Goal: Transaction & Acquisition: Book appointment/travel/reservation

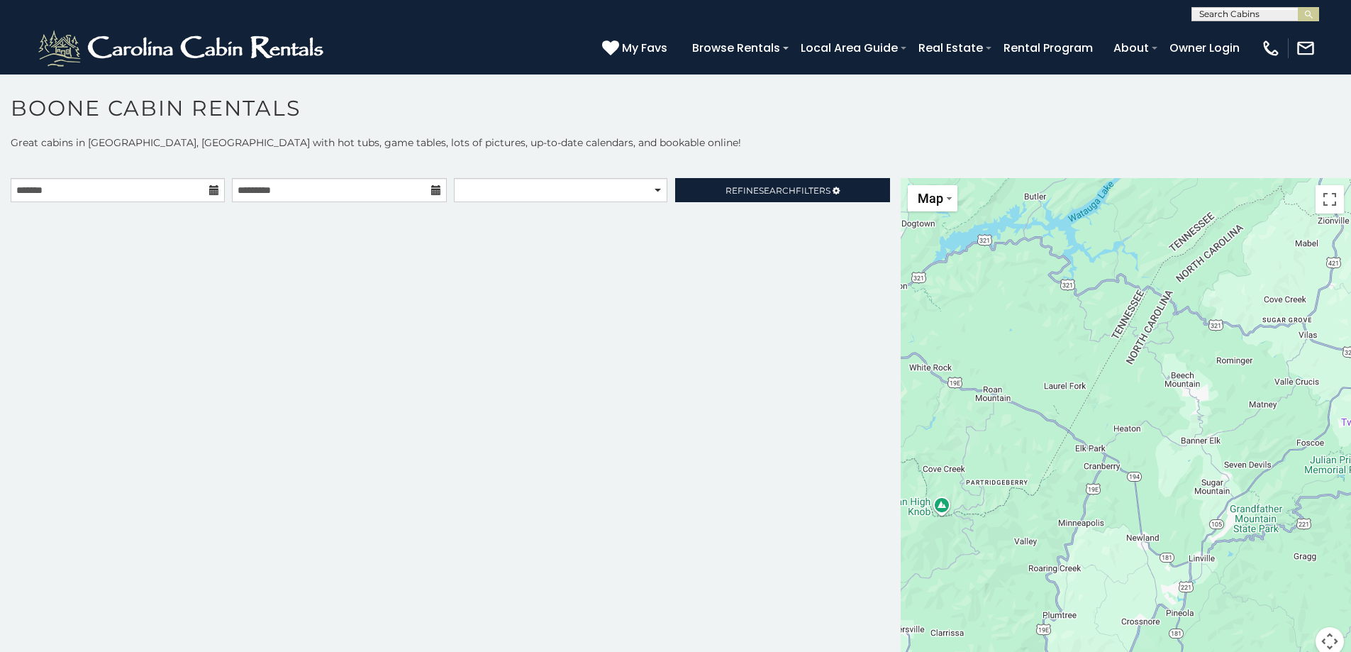
click at [210, 191] on icon at bounding box center [214, 190] width 10 height 10
click at [64, 189] on input "text" at bounding box center [118, 190] width 214 height 24
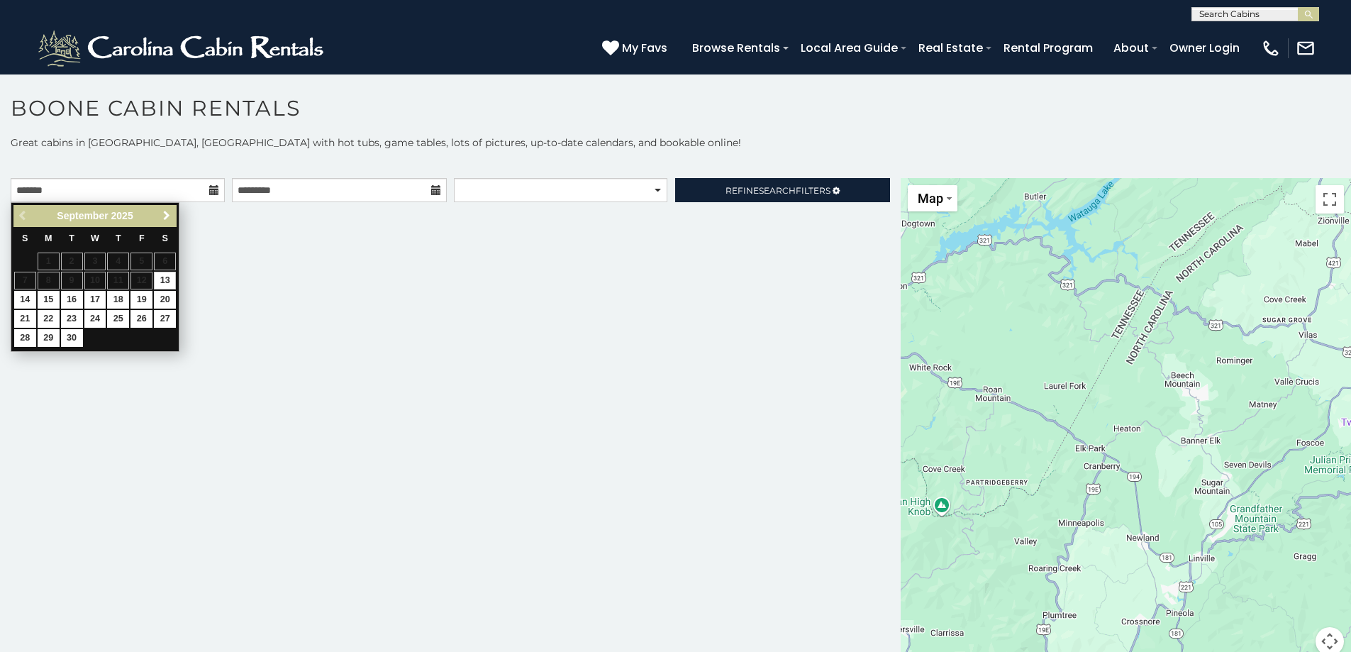
click at [169, 216] on span "Next" at bounding box center [166, 215] width 11 height 11
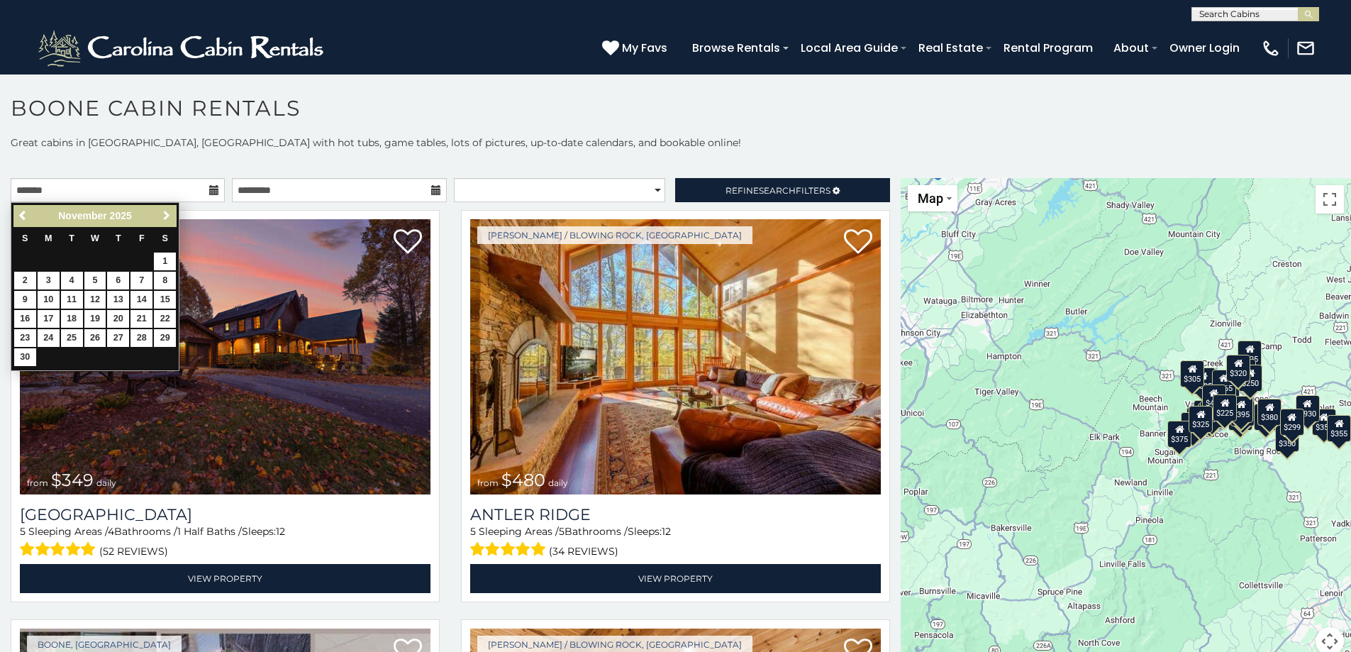
click at [165, 217] on span "Next" at bounding box center [166, 215] width 11 height 11
click at [48, 265] on link "1" at bounding box center [49, 261] width 22 height 18
type input "**********"
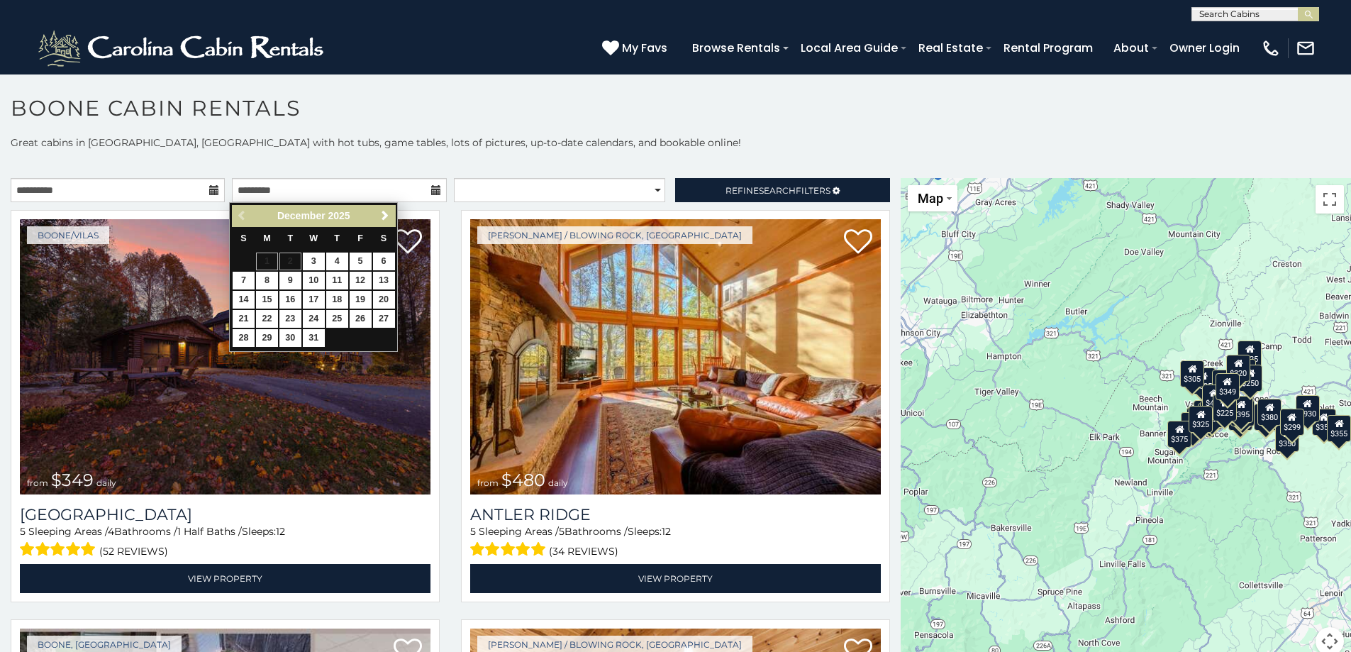
click at [516, 145] on p "Great cabins in [GEOGRAPHIC_DATA], [GEOGRAPHIC_DATA] with hot tubs, game tables…" at bounding box center [675, 142] width 1351 height 14
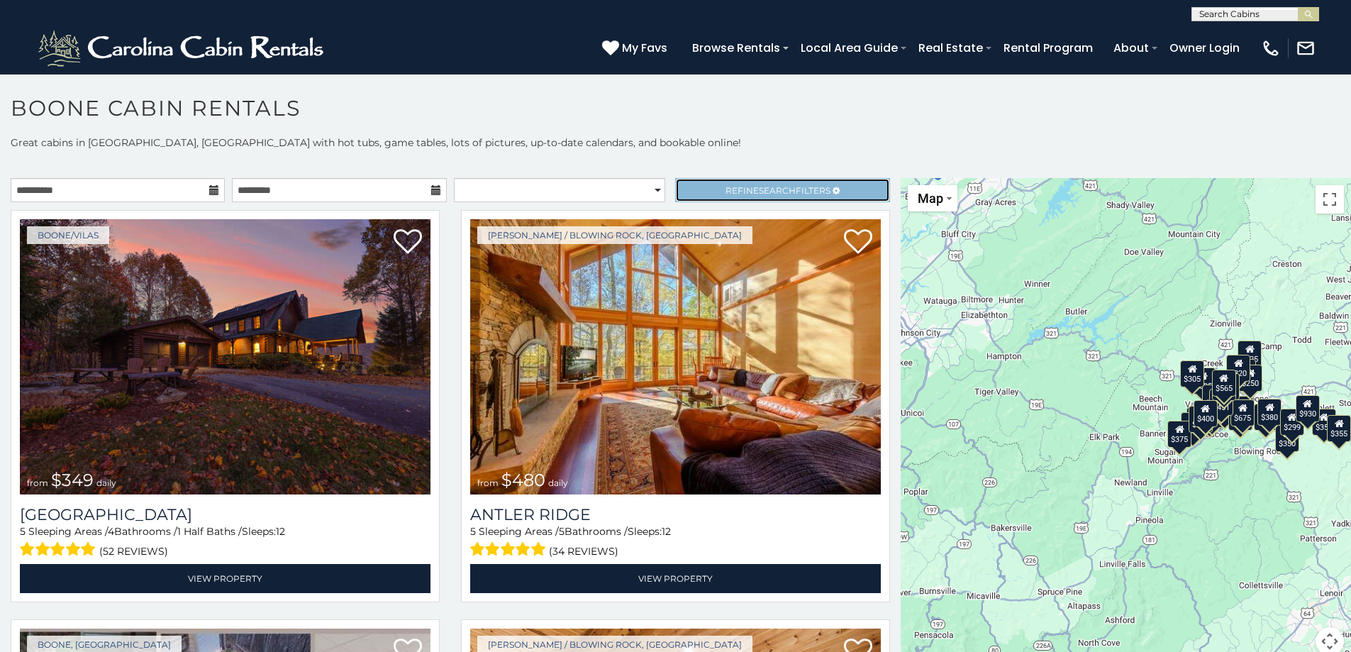
click at [767, 189] on span "Search" at bounding box center [777, 190] width 37 height 11
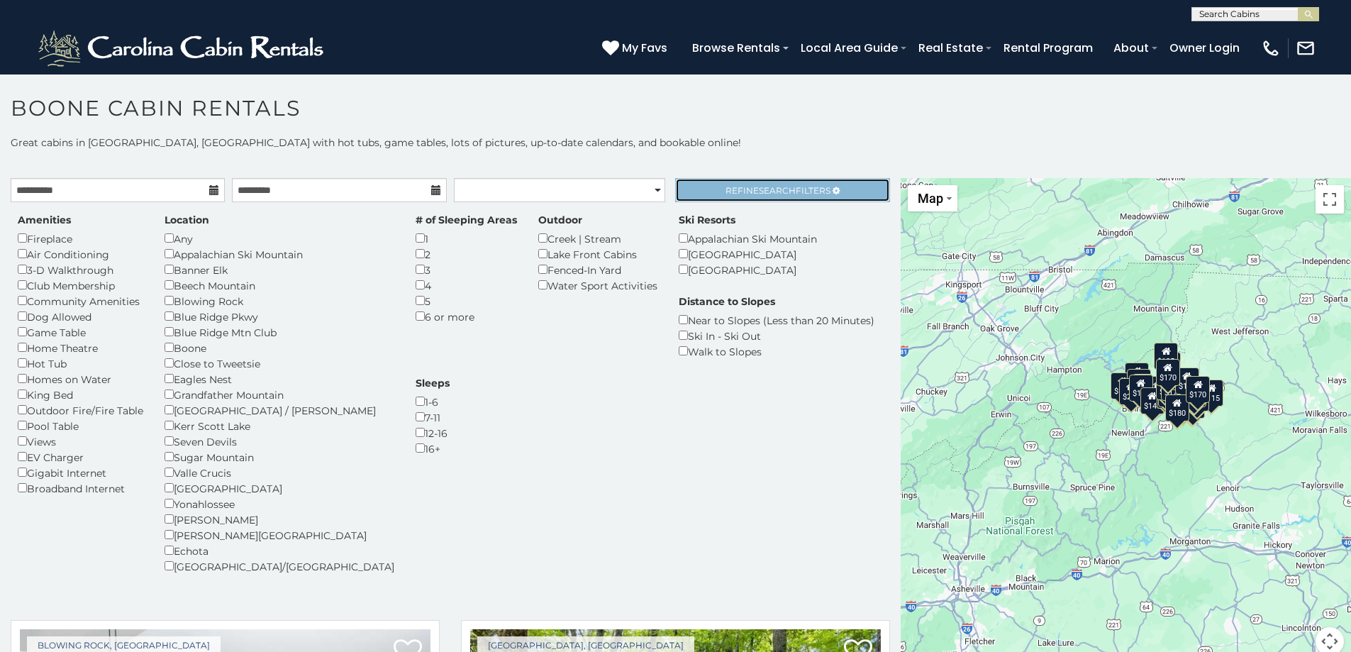
click at [706, 190] on link "Refine Search Filters" at bounding box center [782, 190] width 214 height 24
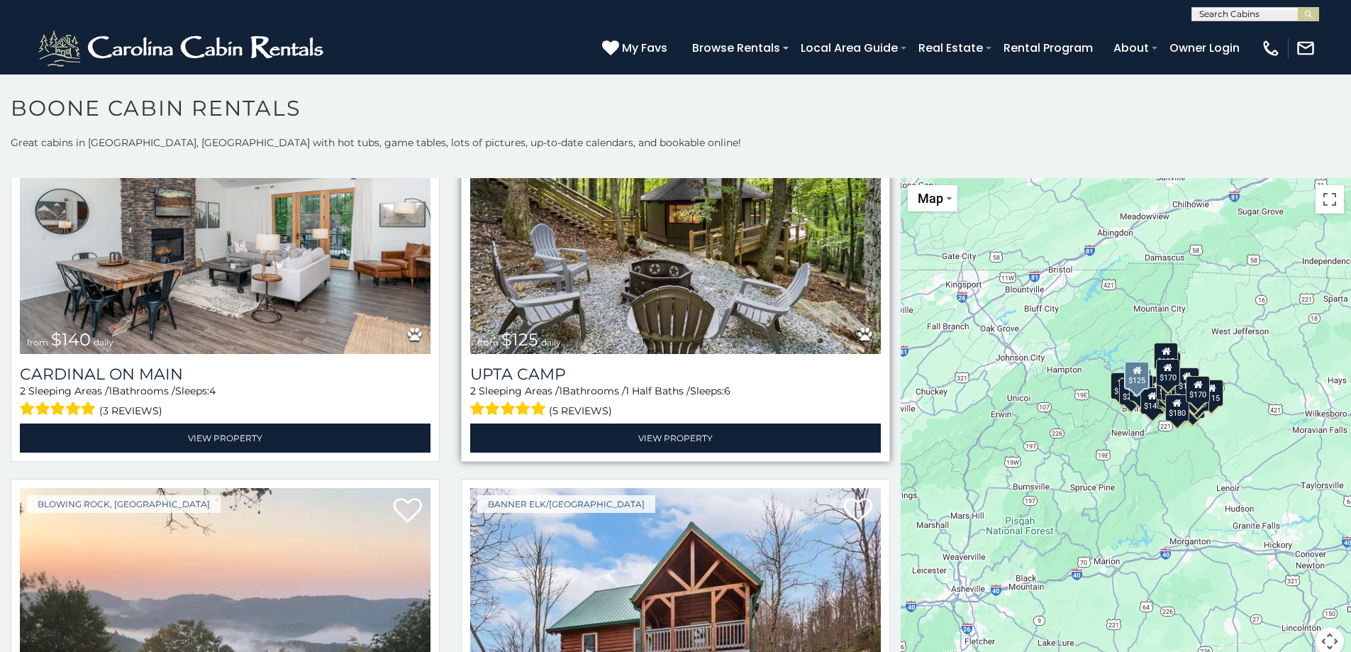
scroll to position [71, 0]
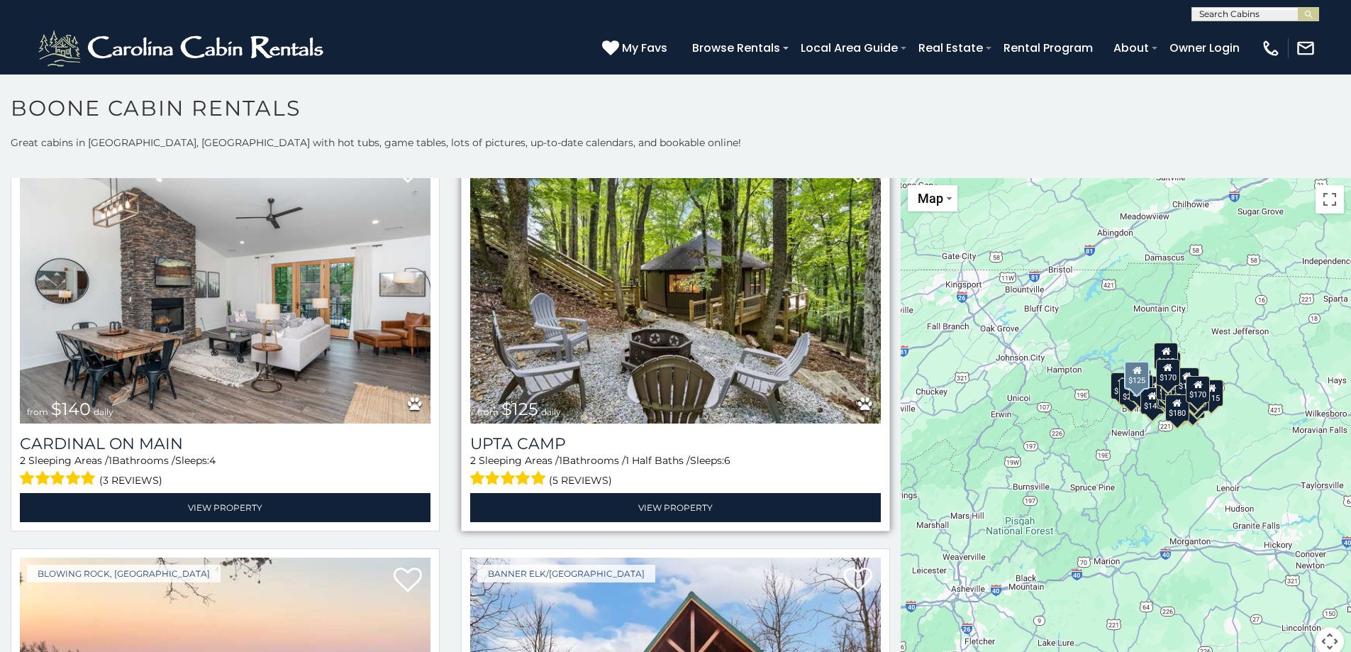
click at [552, 353] on img at bounding box center [675, 285] width 411 height 275
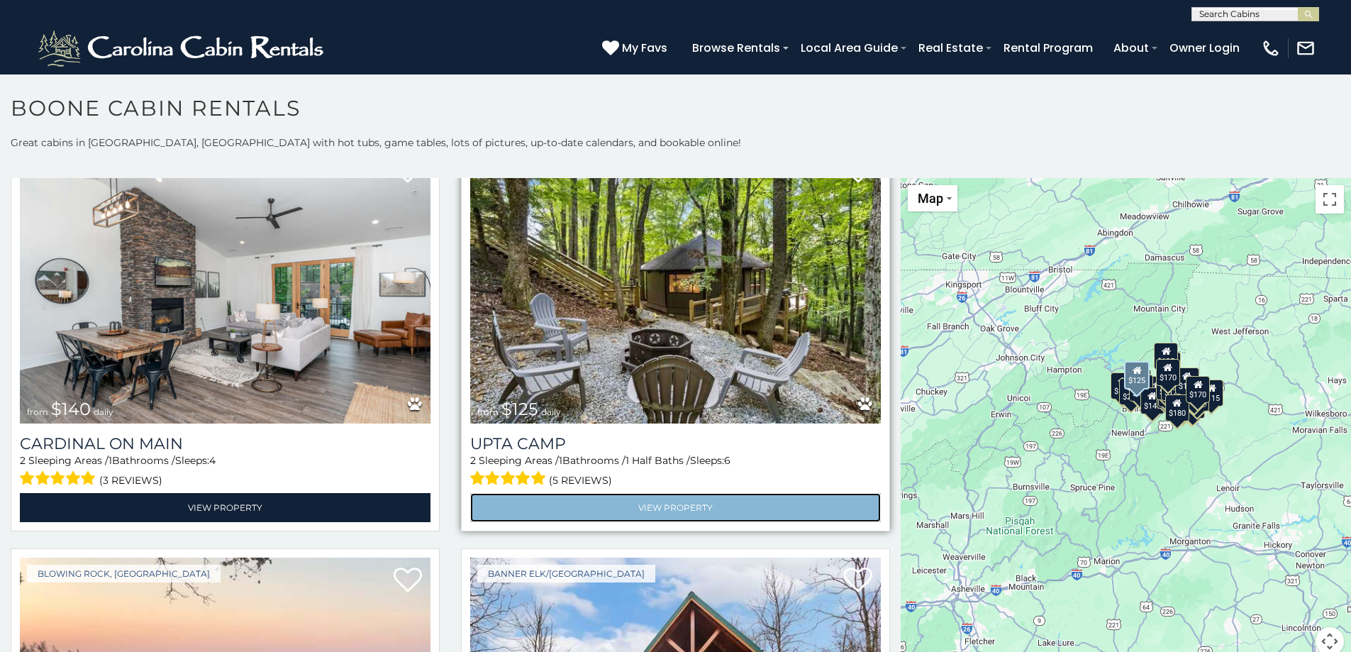
click at [635, 509] on link "View Property" at bounding box center [675, 507] width 411 height 29
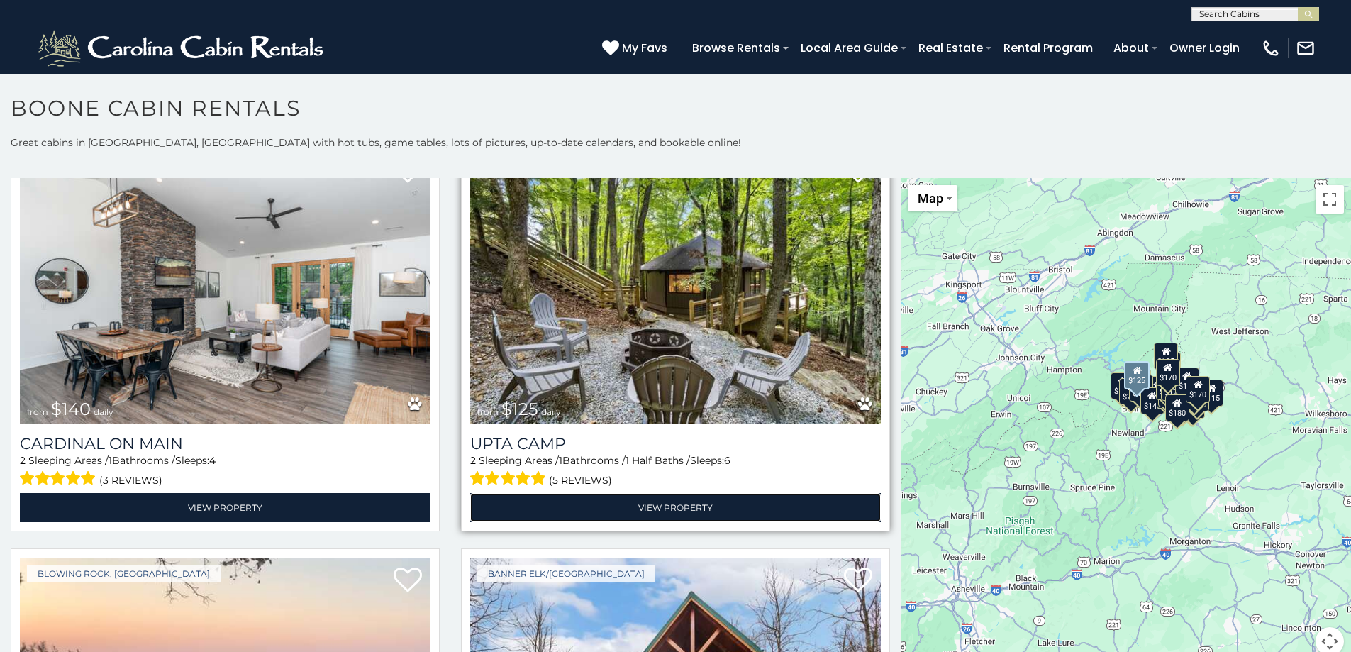
scroll to position [496, 0]
